Goal: Find specific page/section: Find specific page/section

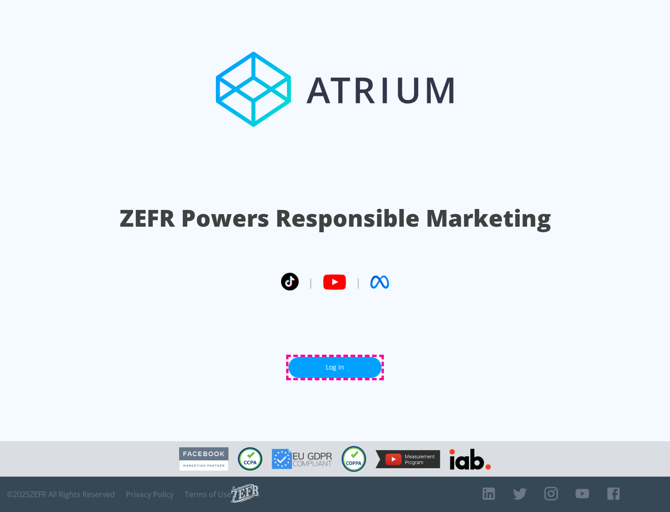
click at [335, 367] on link "Log In" at bounding box center [335, 367] width 93 height 21
